Goal: Information Seeking & Learning: Understand process/instructions

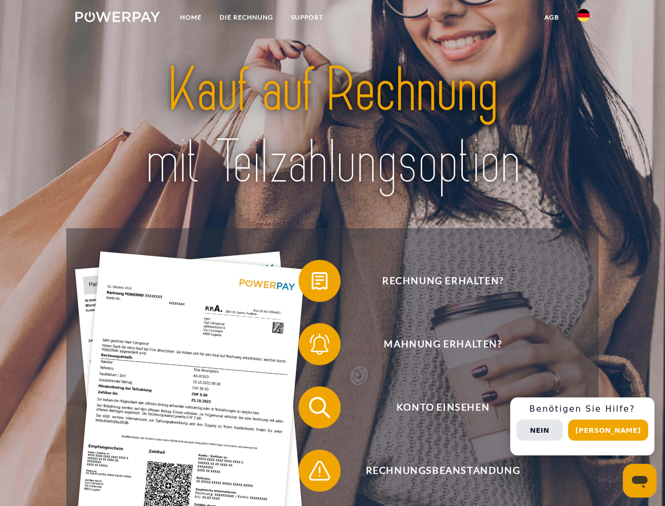
click at [117, 18] on img at bounding box center [117, 17] width 85 height 11
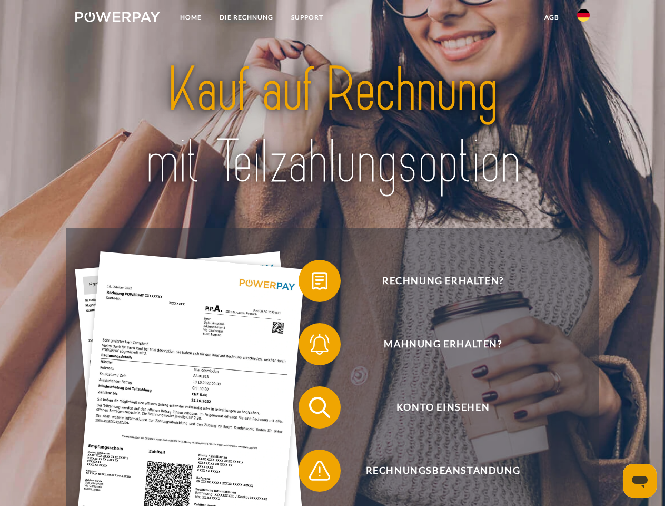
click at [584, 18] on img at bounding box center [583, 15] width 13 height 13
click at [552, 17] on link "agb" at bounding box center [552, 17] width 33 height 19
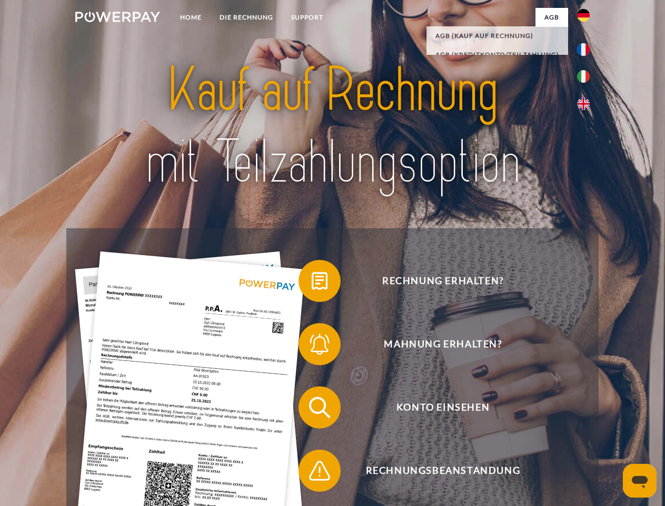
click at [312, 283] on span at bounding box center [304, 280] width 53 height 53
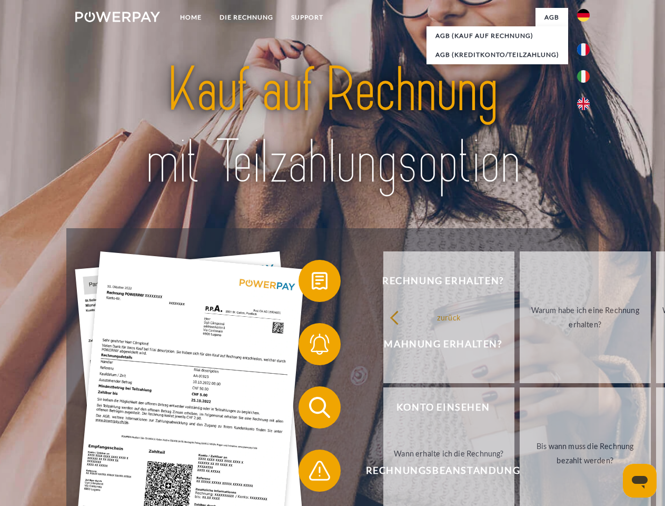
click at [312, 346] on span at bounding box center [304, 344] width 53 height 53
click at [520, 409] on link "Bis wann muss die Rechnung bezahlt werden?" at bounding box center [585, 453] width 131 height 132
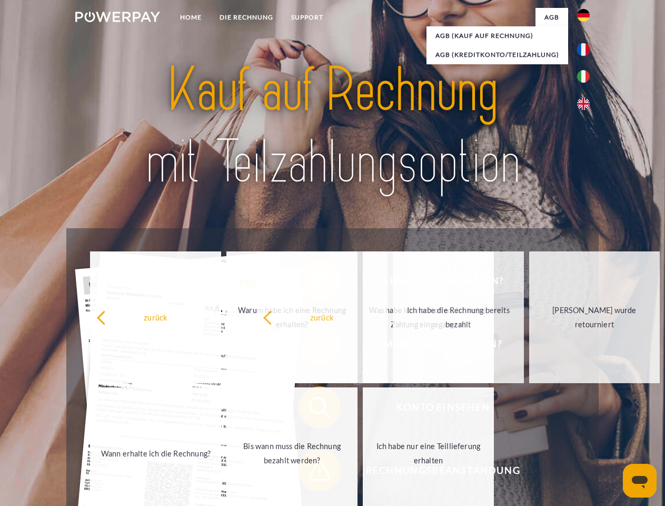
click at [312, 473] on span at bounding box center [304, 470] width 53 height 53
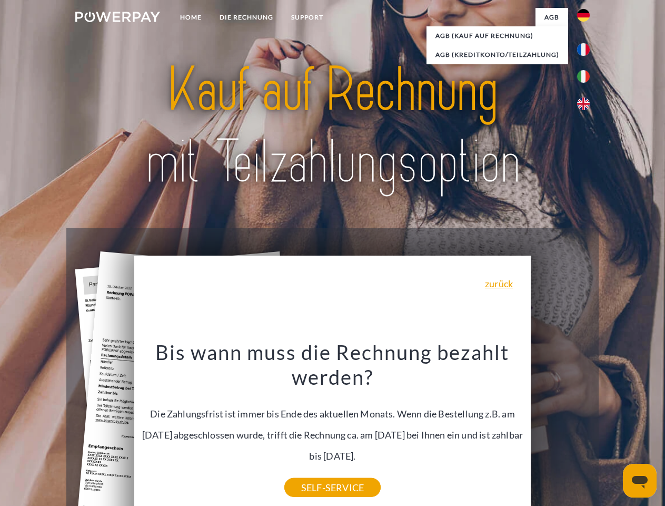
click at [586, 426] on div "Rechnung erhalten? Mahnung erhalten? Konto einsehen" at bounding box center [332, 438] width 532 height 421
click at [561, 428] on span "Konto einsehen" at bounding box center [443, 407] width 258 height 42
click at [612, 430] on header "Home DIE RECHNUNG SUPPORT" at bounding box center [332, 364] width 665 height 728
